Goal: Feedback & Contribution: Submit feedback/report problem

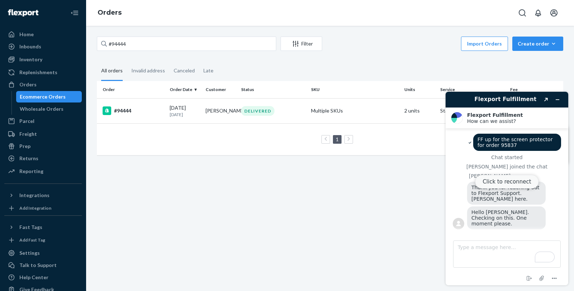
scroll to position [329, 0]
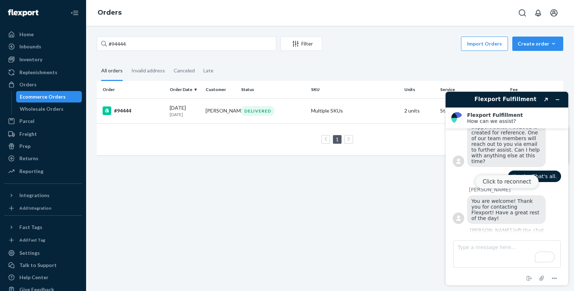
click at [485, 180] on button "Click to reconnect" at bounding box center [506, 182] width 63 height 14
click at [140, 48] on input "#94444" at bounding box center [186, 44] width 179 height 14
type input "96038"
click at [128, 110] on div "#96038" at bounding box center [133, 111] width 61 height 9
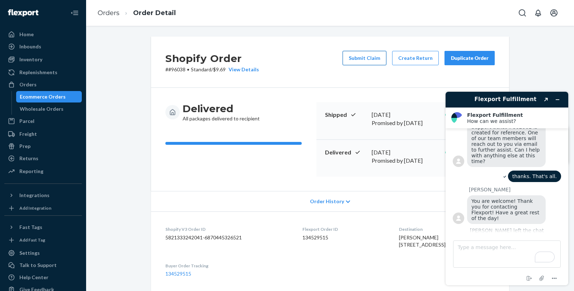
click at [357, 58] on button "Submit Claim" at bounding box center [364, 58] width 44 height 14
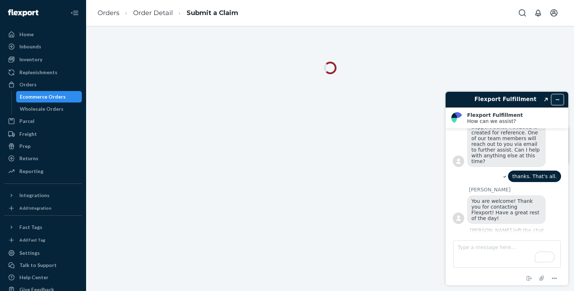
click at [557, 98] on icon "Minimize widget" at bounding box center [557, 99] width 5 height 5
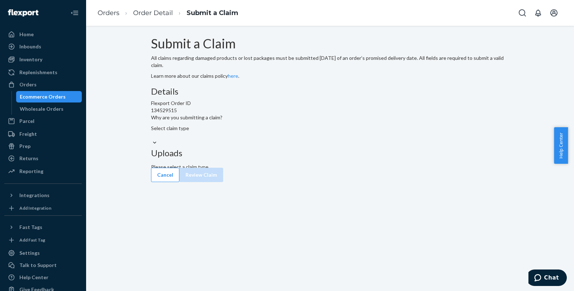
click at [264, 139] on div "Select claim type" at bounding box center [330, 132] width 358 height 14
click at [152, 139] on input "Why are you submitting a claim? Select claim type" at bounding box center [151, 135] width 1 height 7
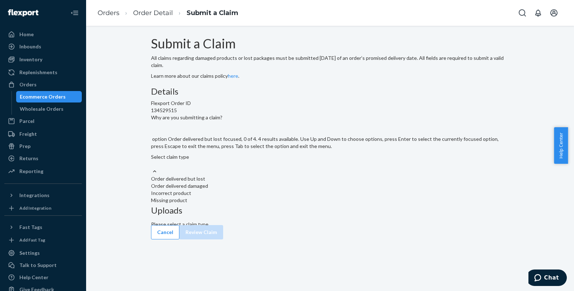
click at [268, 183] on div "Order delivered but lost" at bounding box center [330, 178] width 358 height 7
click at [152, 168] on input "Why are you submitting a claim? option Order delivered but lost focused, 0 of 4…" at bounding box center [151, 164] width 1 height 7
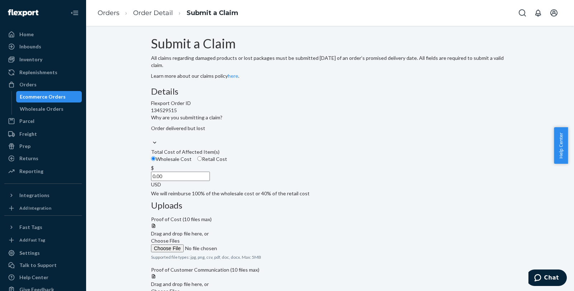
click at [227, 162] on span "Retail Cost" at bounding box center [214, 159] width 25 height 6
click at [202, 161] on input "Retail Cost" at bounding box center [199, 158] width 5 height 5
radio input "true"
radio input "false"
click at [210, 181] on input "0.00" at bounding box center [180, 176] width 59 height 9
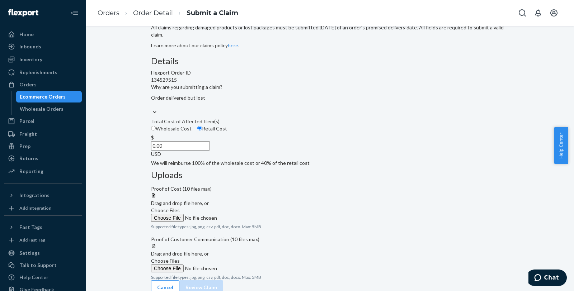
scroll to position [40, 0]
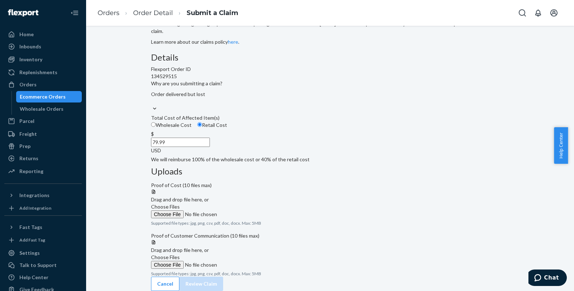
type input "79.99"
click at [507, 78] on div "Submit a Claim All claims regarding damaged products or lost packages must be s…" at bounding box center [330, 147] width 369 height 289
click at [180, 204] on span "Choose Files" at bounding box center [165, 207] width 29 height 6
click at [249, 211] on input "Choose Files" at bounding box center [200, 215] width 98 height 8
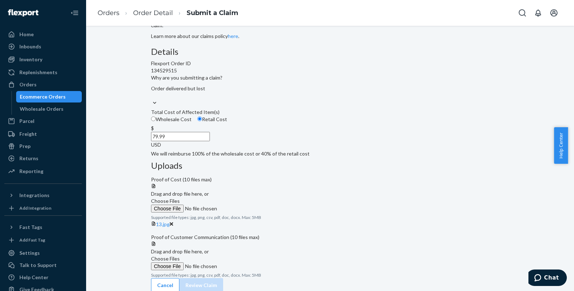
click at [180, 262] on span "Choose Files" at bounding box center [165, 259] width 29 height 6
click at [249, 263] on input "Choose Files" at bounding box center [200, 267] width 98 height 8
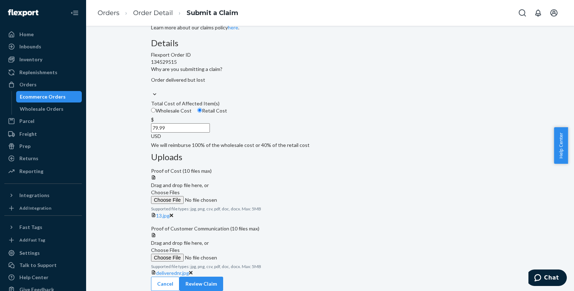
scroll to position [110, 0]
click at [223, 279] on button "Review Claim" at bounding box center [201, 284] width 44 height 14
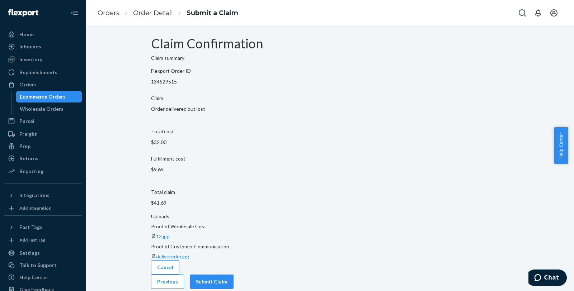
scroll to position [0, 0]
click at [233, 275] on button "Submit Claim" at bounding box center [212, 282] width 44 height 14
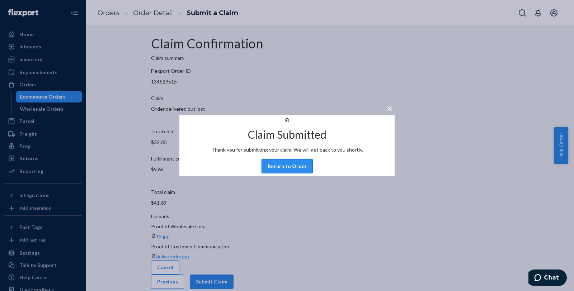
click at [296, 174] on button "Return to Order" at bounding box center [286, 166] width 51 height 14
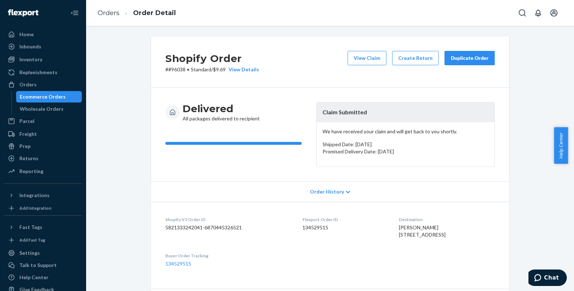
click at [89, 11] on div "Orders Order Detail" at bounding box center [330, 13] width 488 height 26
click at [100, 11] on link "Orders" at bounding box center [109, 13] width 22 height 8
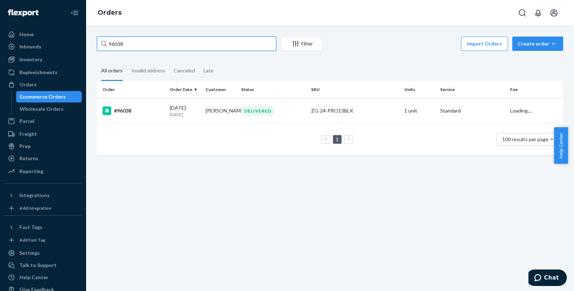
click at [145, 48] on input "96038" at bounding box center [186, 44] width 179 height 14
paste input "236"
type input "96236"
click at [137, 107] on div "#96236" at bounding box center [133, 111] width 61 height 9
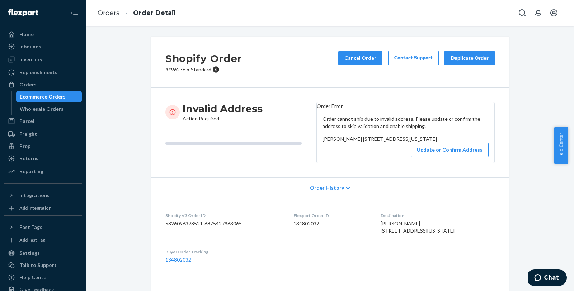
drag, startPoint x: 321, startPoint y: 158, endPoint x: 378, endPoint y: 163, distance: 57.6
click at [378, 142] on span "[PERSON_NAME] [STREET_ADDRESS][US_STATE]" at bounding box center [379, 139] width 114 height 6
copy span "[STREET_ADDRESS][US_STATE]"
click at [456, 157] on button "Update or Confirm Address" at bounding box center [450, 150] width 78 height 14
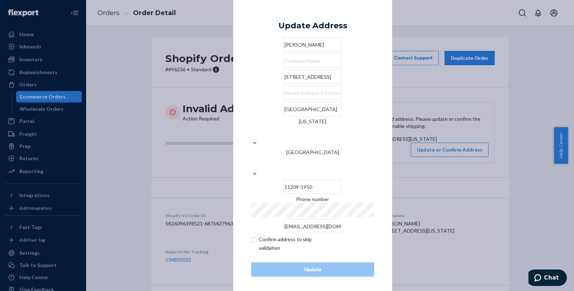
click at [297, 84] on input "[STREET_ADDRESS]" at bounding box center [312, 77] width 58 height 14
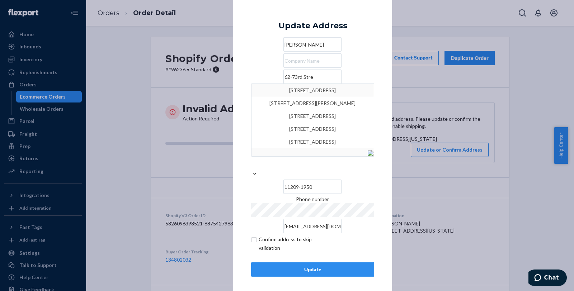
type input "62-73rd Stre"
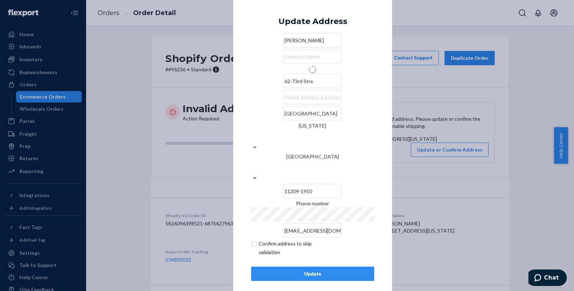
type input "Brooklyn - [US_STATE]"
type input "11209"
type input "[STREET_ADDRESS]"
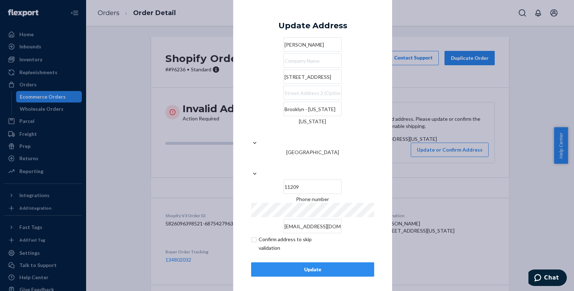
click at [315, 84] on input "[STREET_ADDRESS]" at bounding box center [312, 77] width 58 height 14
click at [306, 100] on input "text" at bounding box center [312, 93] width 58 height 14
paste input "[STREET_ADDRESS][US_STATE]"
type input "[STREET_ADDRESS][US_STATE]"
click at [329, 266] on div "Update" at bounding box center [312, 269] width 111 height 7
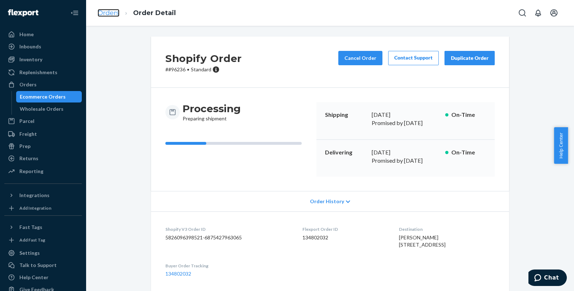
click at [108, 11] on link "Orders" at bounding box center [109, 13] width 22 height 8
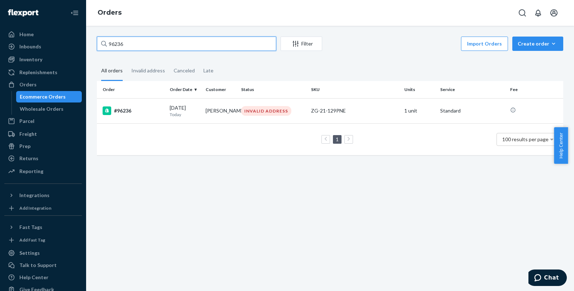
click at [153, 46] on input "96236" at bounding box center [186, 44] width 179 height 14
paste input "133962393"
type input "133962393"
click at [120, 108] on div "#95635" at bounding box center [133, 111] width 61 height 9
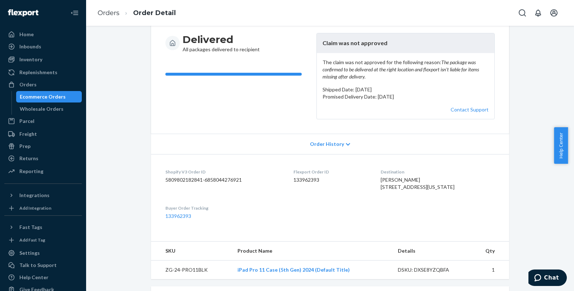
scroll to position [80, 0]
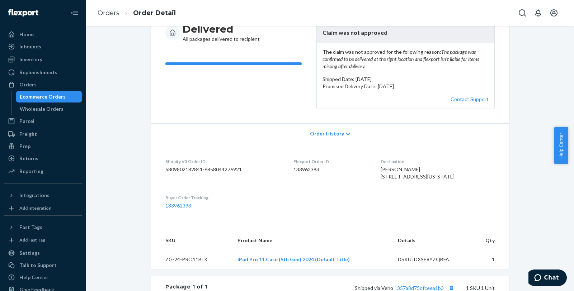
click at [524, 275] on div "Shopify Order # #95635 • Standard / $9.69 View Details View Claim Create Return…" at bounding box center [329, 194] width 477 height 474
click at [549, 276] on span "Chat" at bounding box center [551, 278] width 15 height 6
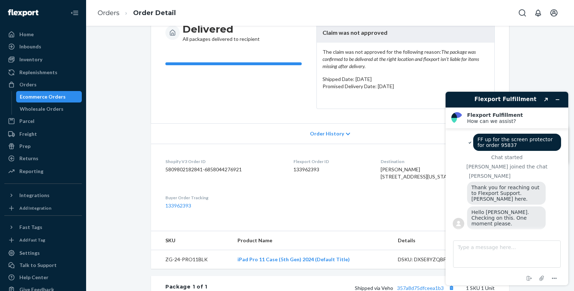
scroll to position [329, 0]
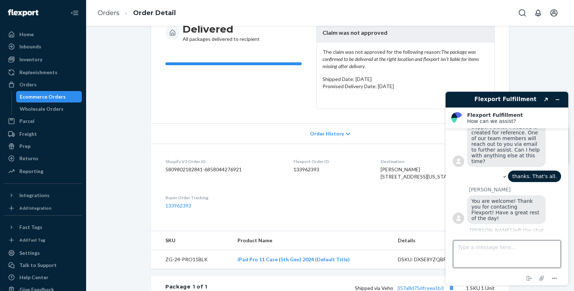
click at [489, 254] on textarea "Type a message here..." at bounding box center [507, 254] width 108 height 27
type textarea "Hello."
click at [377, 90] on p "Promised Delivery Date: [DATE]" at bounding box center [405, 86] width 166 height 7
click at [560, 100] on icon "Minimize widget" at bounding box center [557, 99] width 5 height 5
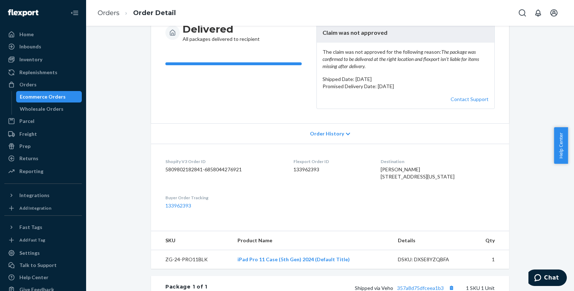
click at [384, 90] on p "Promised Delivery Date: [DATE]" at bounding box center [405, 86] width 166 height 7
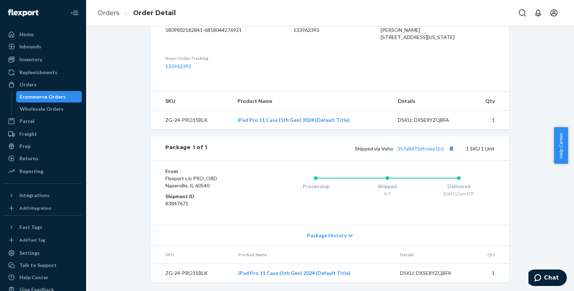
scroll to position [0, 0]
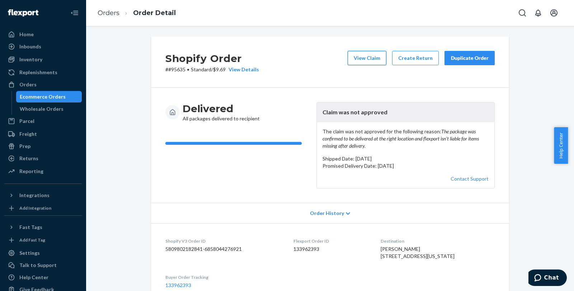
click at [371, 60] on button "View Claim" at bounding box center [367, 58] width 39 height 14
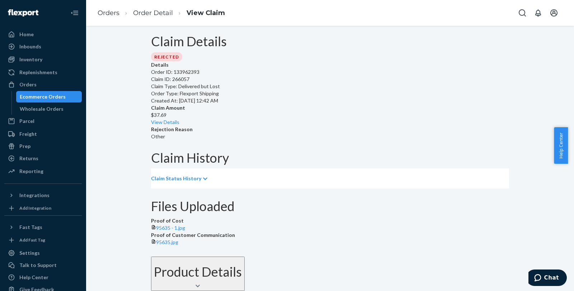
scroll to position [62, 0]
click at [178, 239] on span "95635.jpg" at bounding box center [167, 242] width 22 height 6
click at [157, 14] on link "Order Detail" at bounding box center [153, 13] width 40 height 8
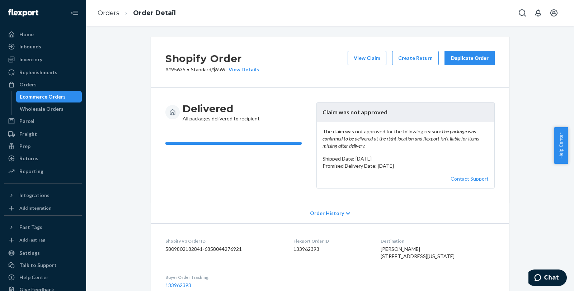
click at [410, 181] on div "Contact Support" at bounding box center [405, 178] width 166 height 7
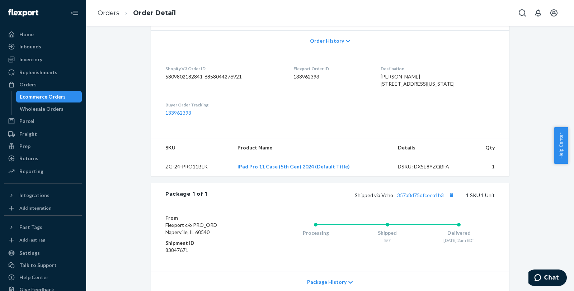
scroll to position [239, 0]
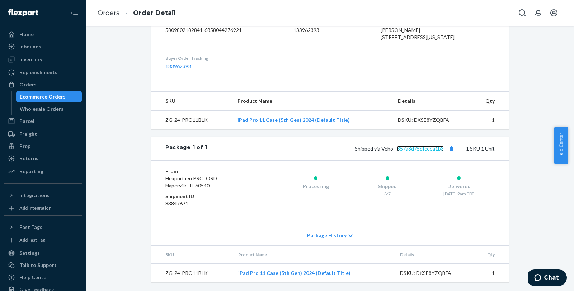
click at [413, 148] on link "357a8d75dfceea1b3" at bounding box center [420, 149] width 47 height 6
